Goal: Task Accomplishment & Management: Complete application form

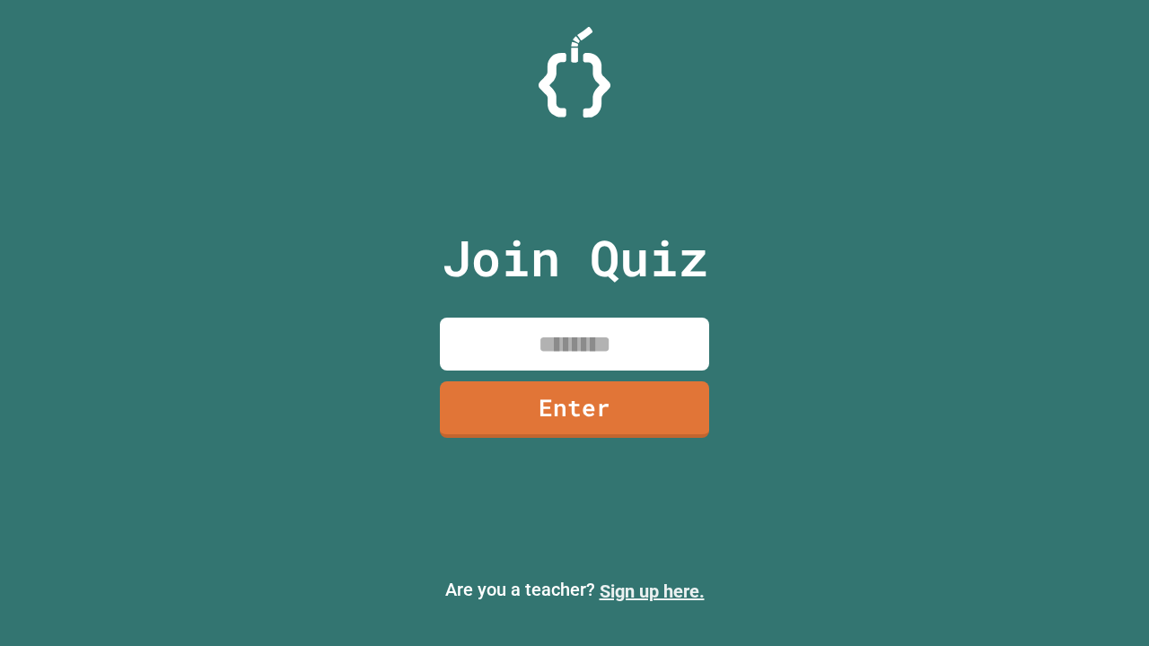
click at [651, 591] on link "Sign up here." at bounding box center [651, 592] width 105 height 22
